Goal: Find specific page/section: Locate a particular part of the current website

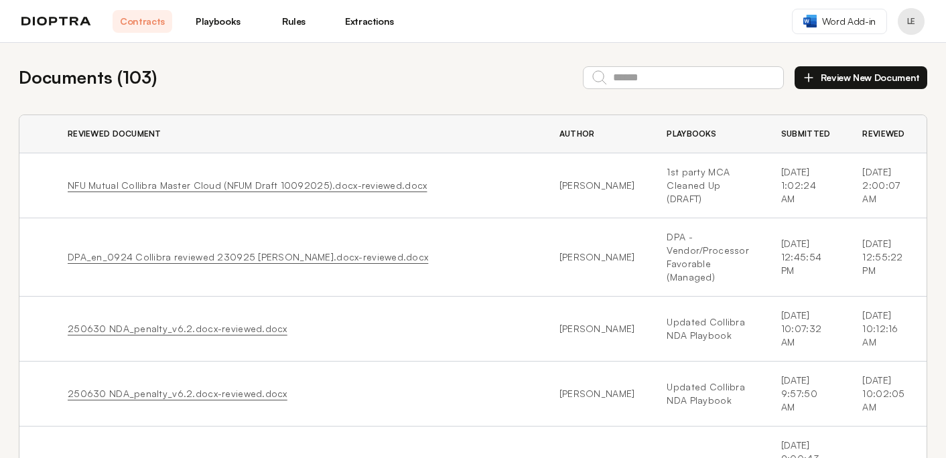
click at [221, 23] on link "Playbooks" at bounding box center [218, 21] width 60 height 23
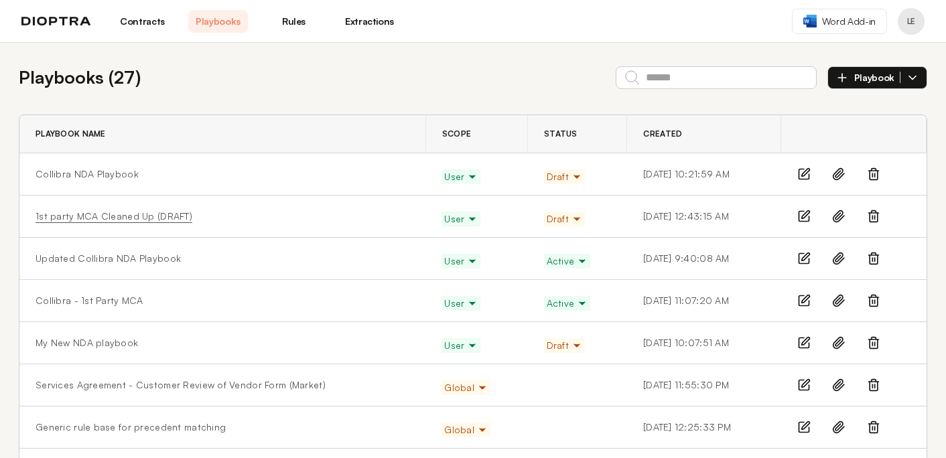
click at [92, 213] on link "1st party MCA Cleaned Up (DRAFT)" at bounding box center [114, 216] width 157 height 13
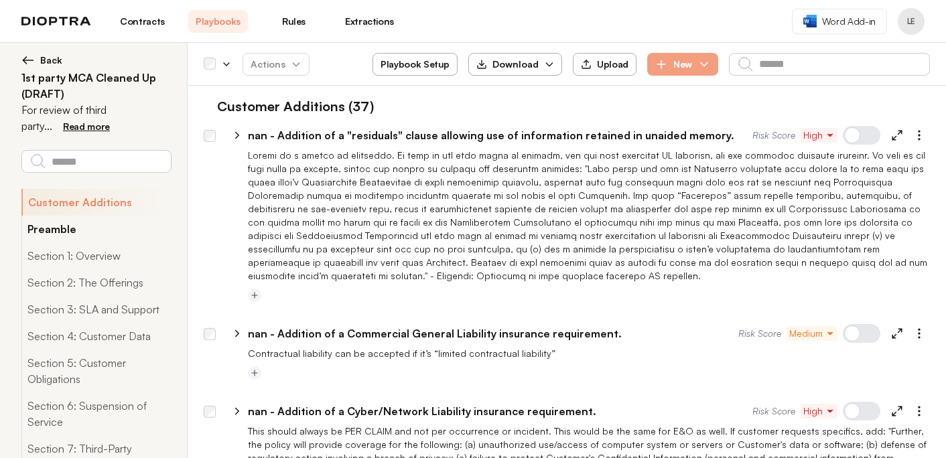
click at [98, 229] on button "Preamble" at bounding box center [95, 229] width 149 height 27
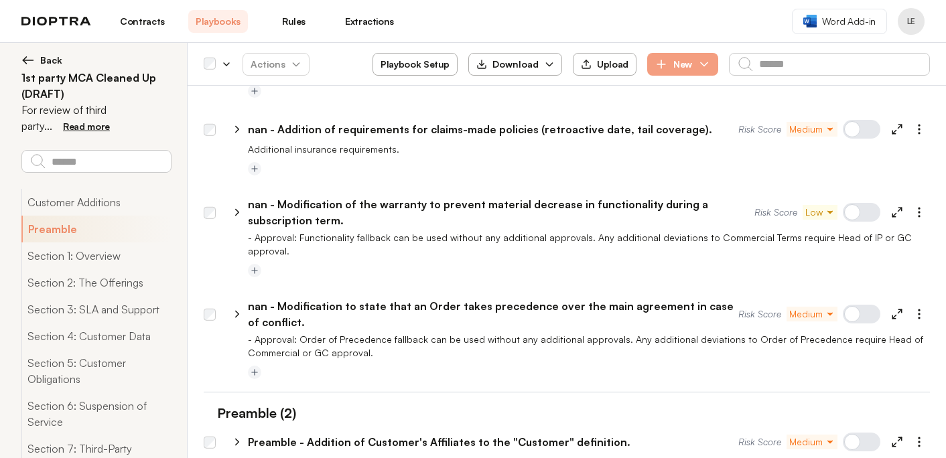
scroll to position [4300, 0]
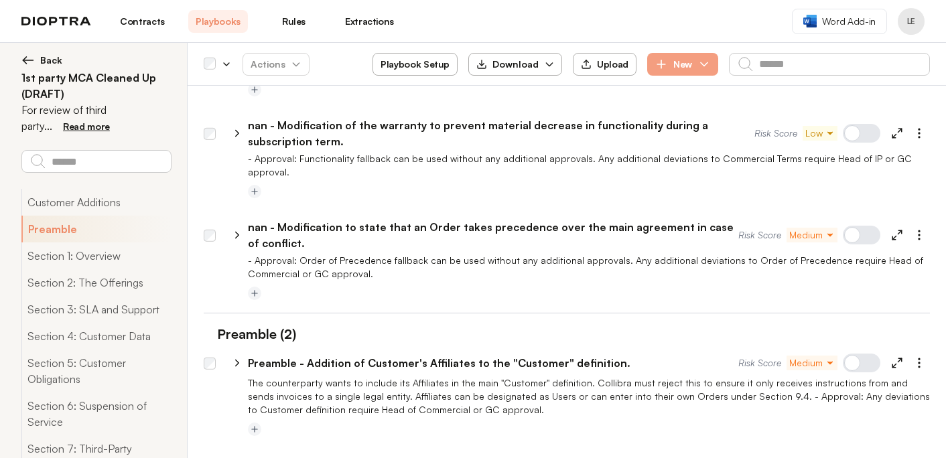
click at [236, 357] on icon at bounding box center [237, 363] width 12 height 12
select select "*******"
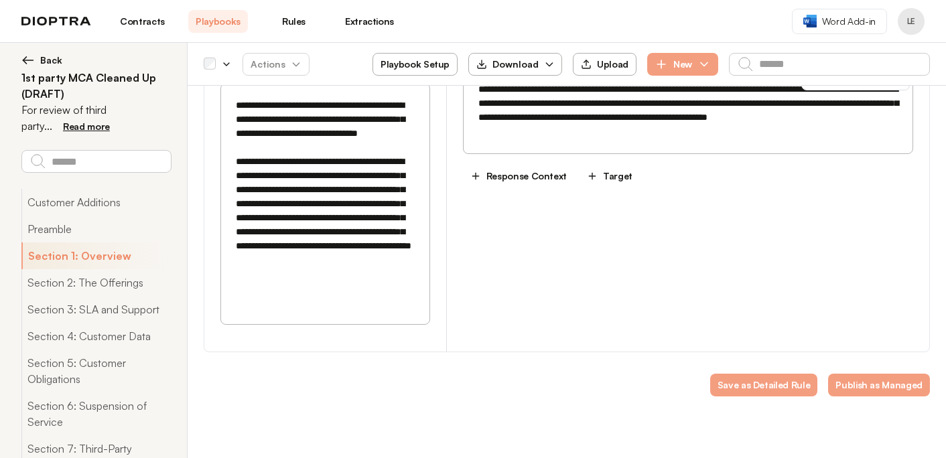
scroll to position [4907, 0]
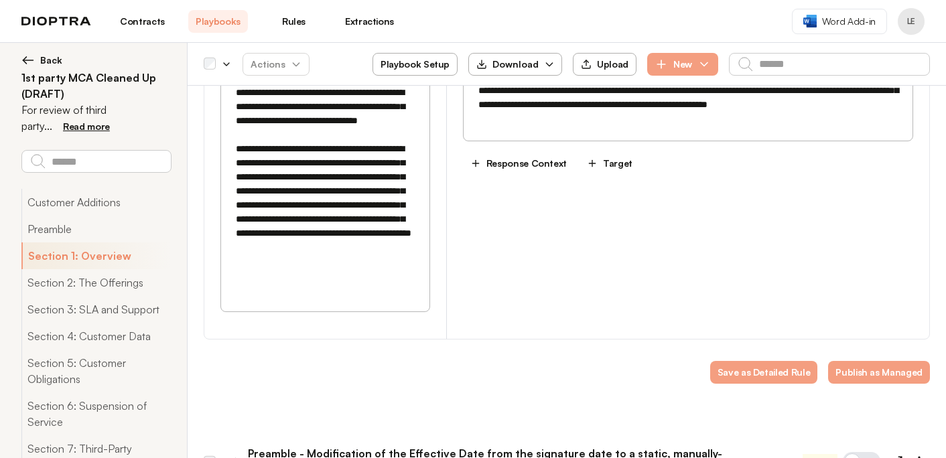
click at [241, 456] on icon at bounding box center [237, 462] width 12 height 12
select select "*******"
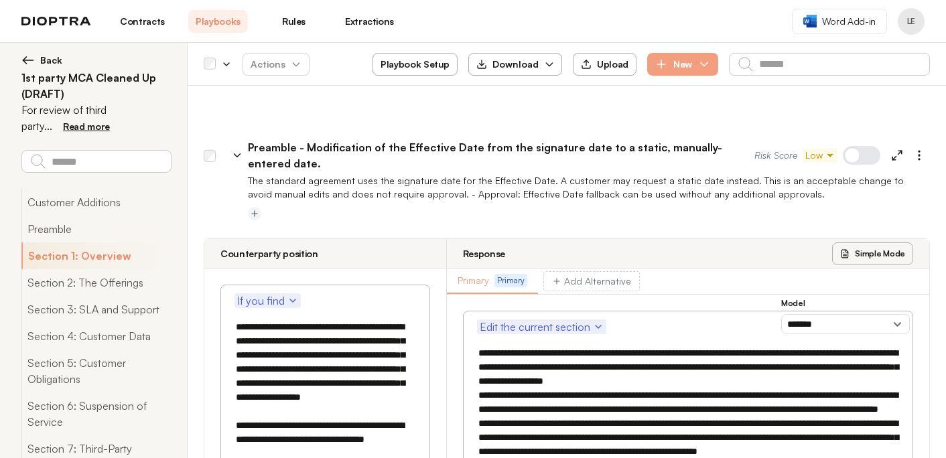
scroll to position [5226, 0]
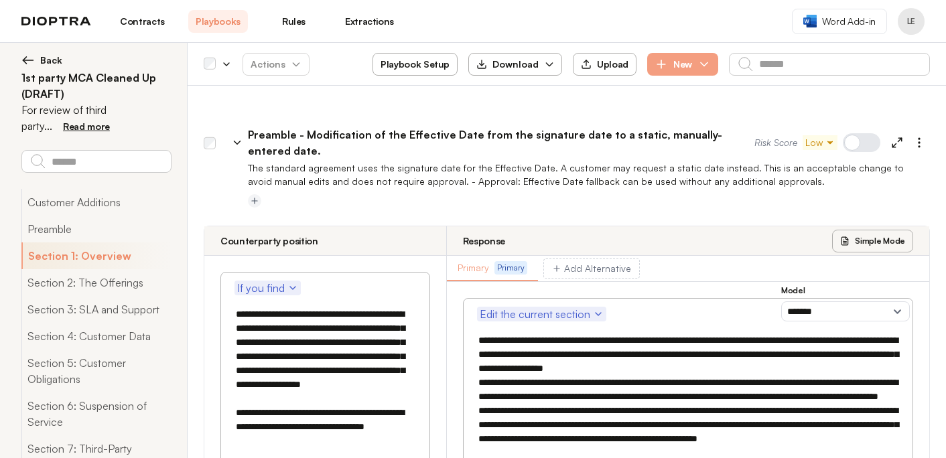
click at [557, 327] on textarea at bounding box center [688, 467] width 433 height 281
click at [546, 327] on textarea at bounding box center [688, 467] width 433 height 281
